Goal: Transaction & Acquisition: Subscribe to service/newsletter

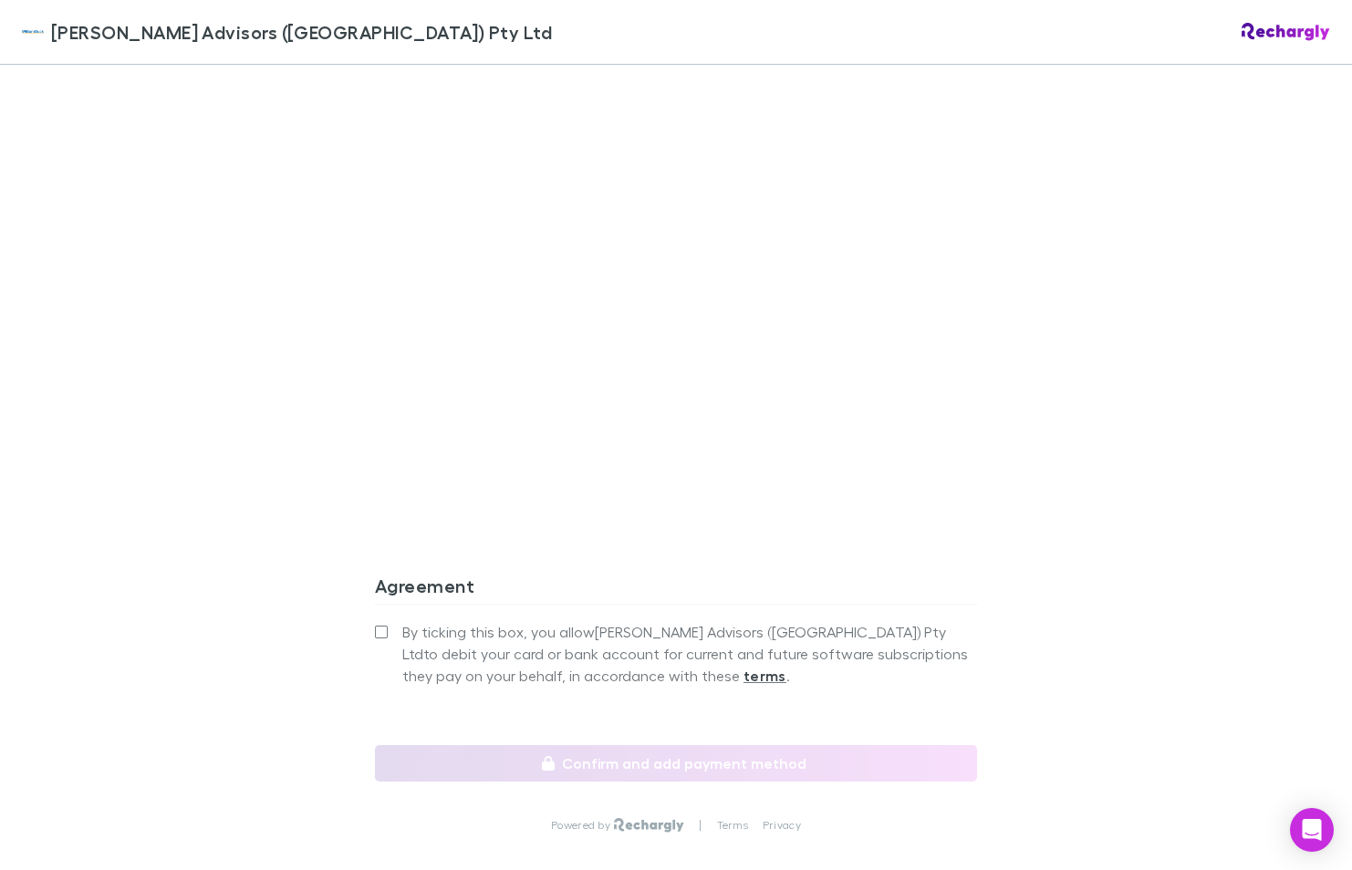
scroll to position [1637, 0]
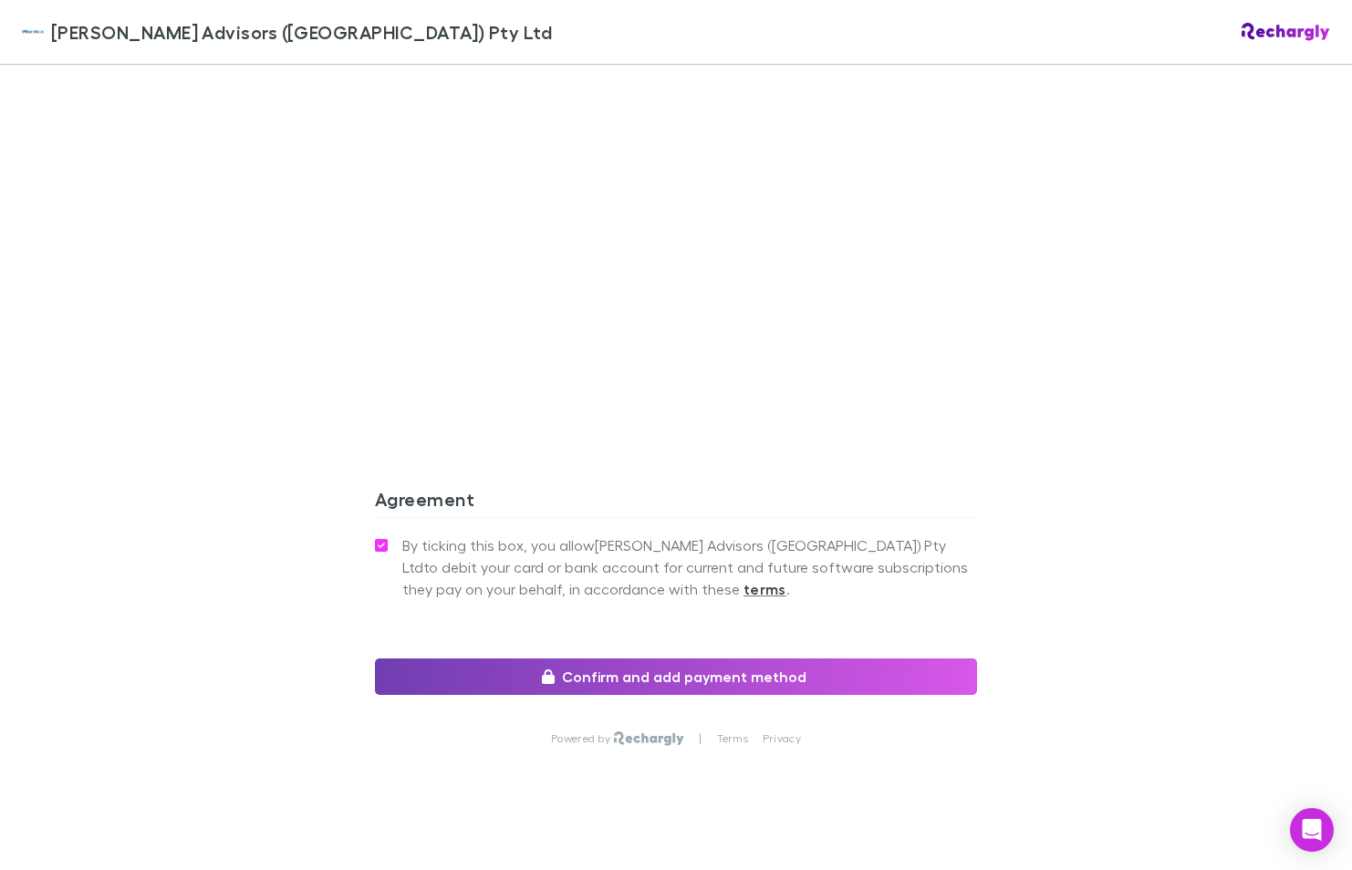
click at [654, 659] on button "Confirm and add payment method" at bounding box center [676, 677] width 602 height 36
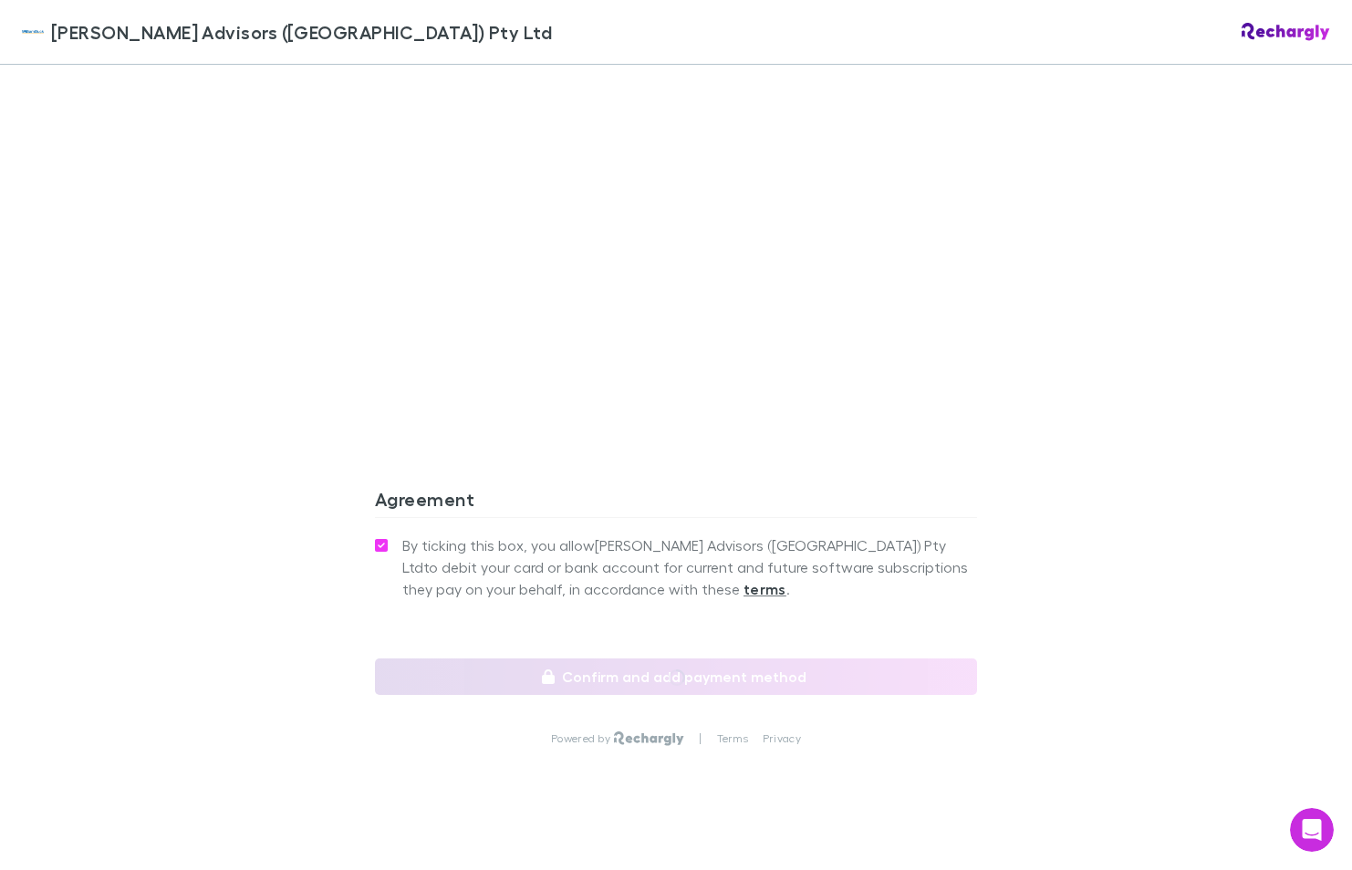
scroll to position [0, 0]
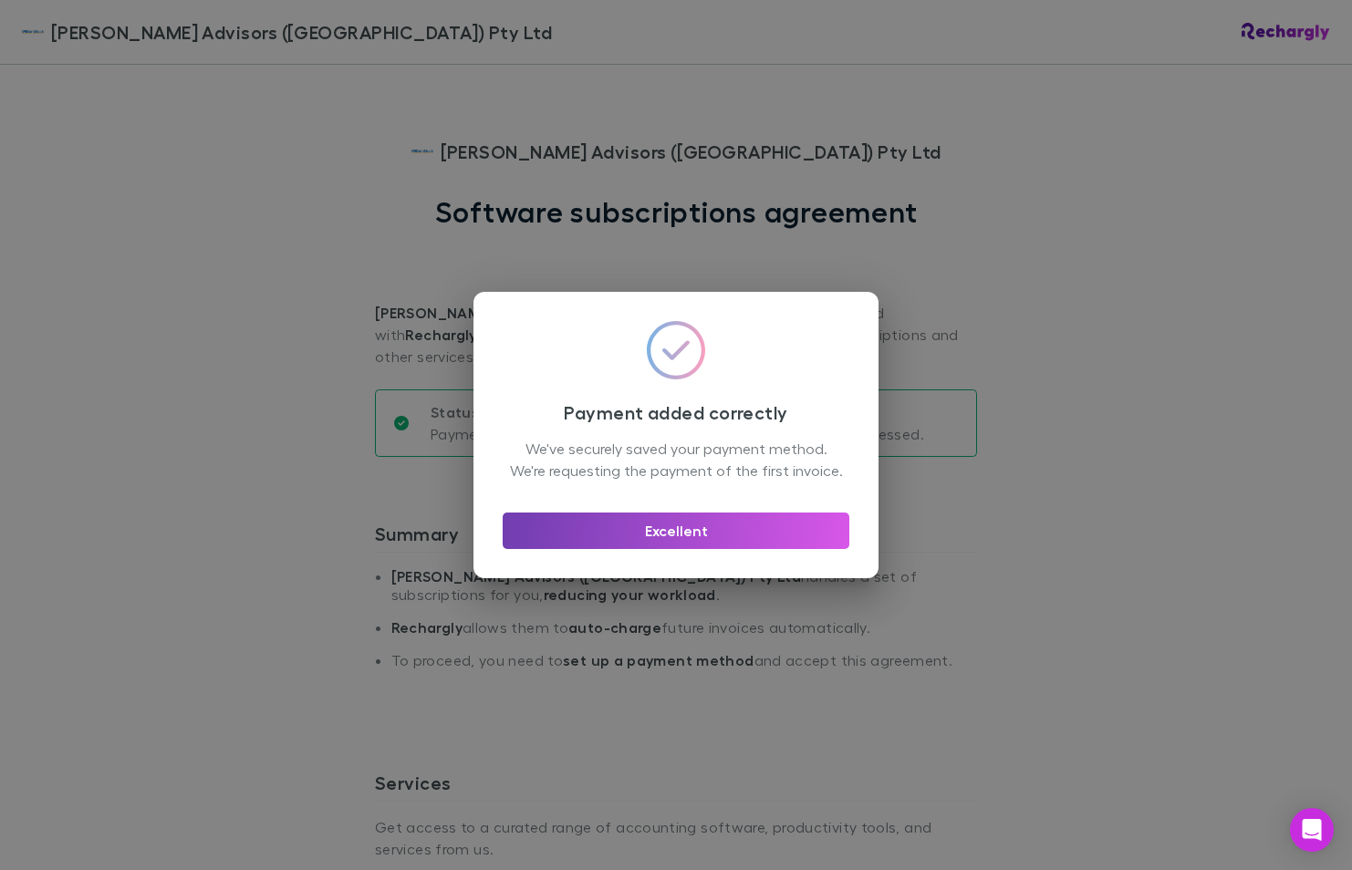
click at [670, 537] on button "Excellent" at bounding box center [676, 531] width 347 height 36
